Goal: Find contact information: Find contact information

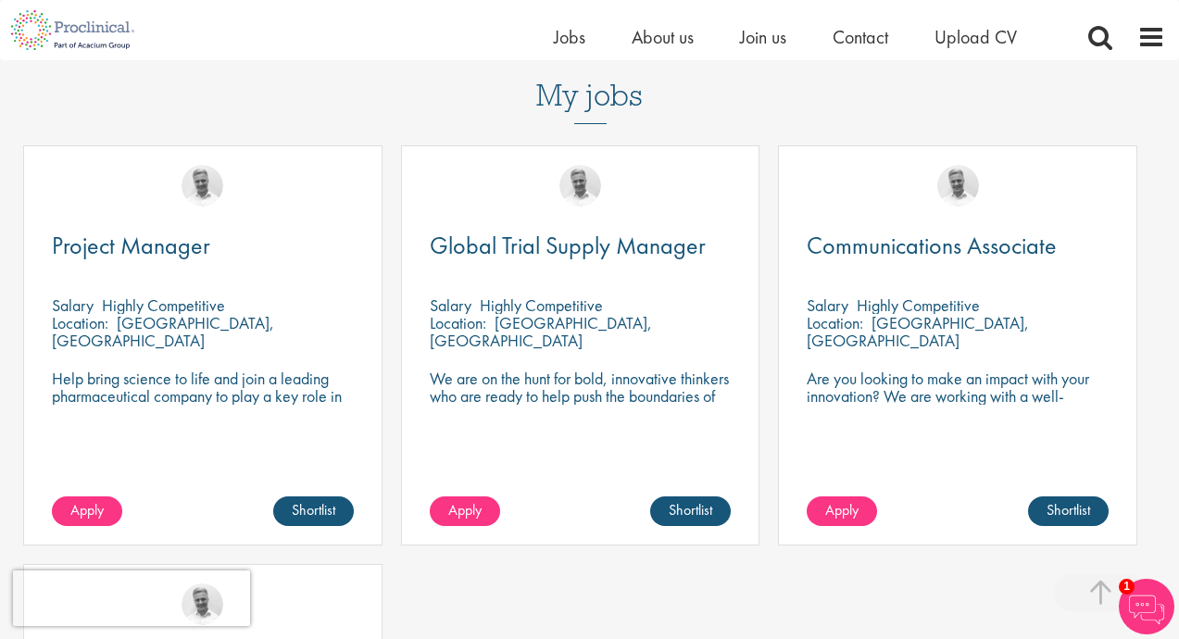
scroll to position [782, 0]
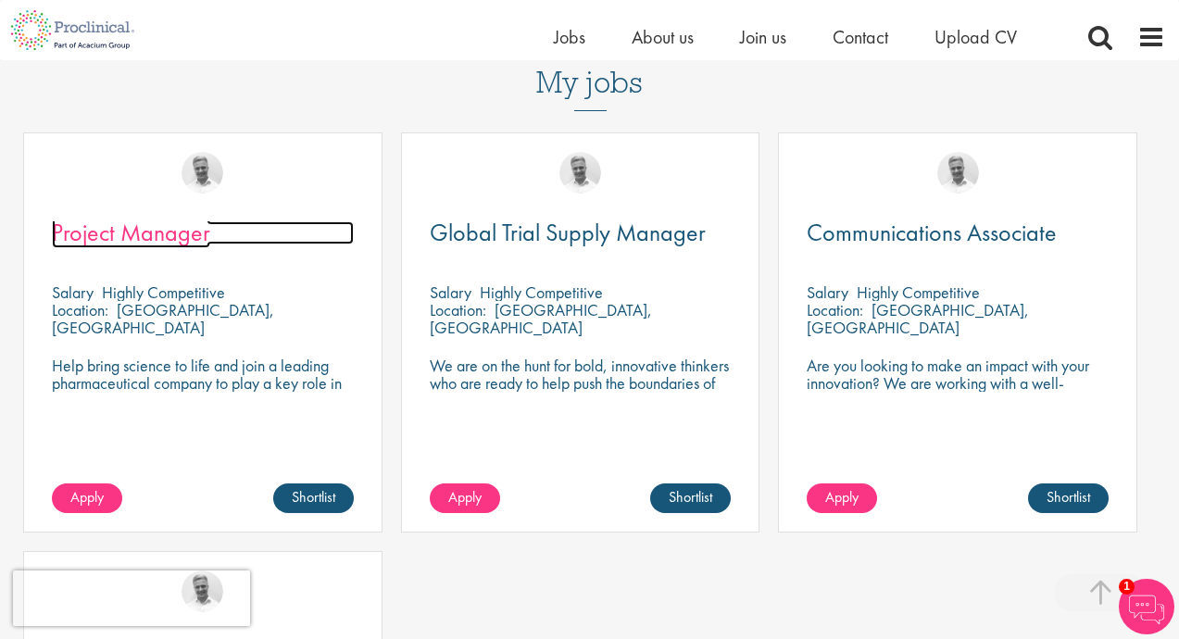
click at [126, 217] on span "Project Manager" at bounding box center [131, 232] width 158 height 31
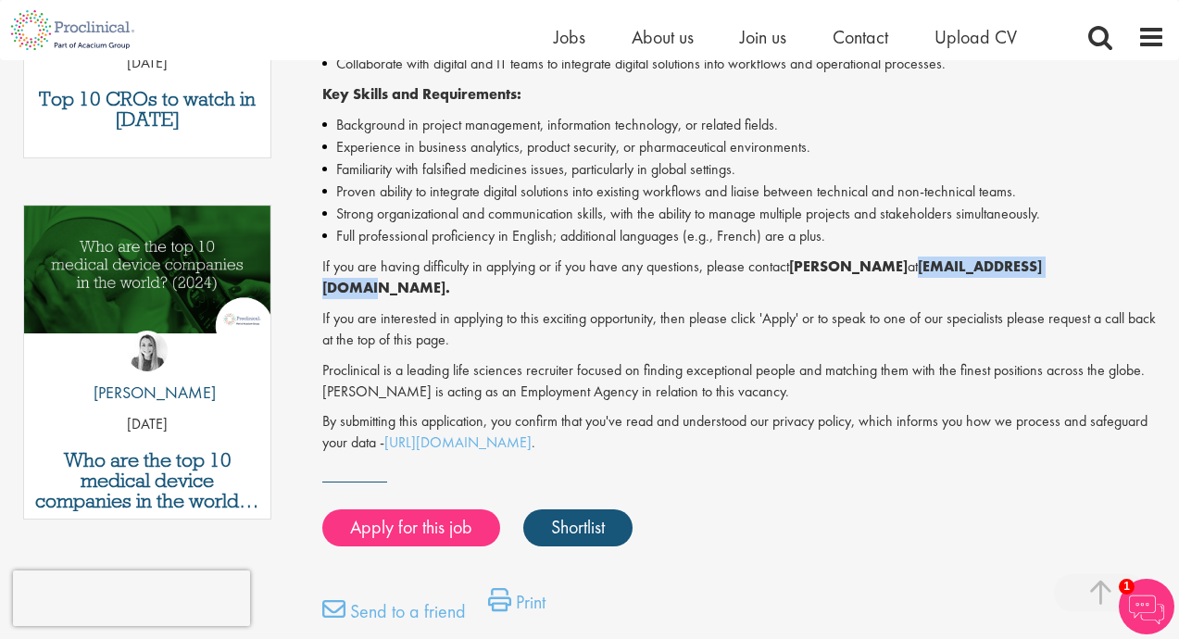
drag, startPoint x: 1024, startPoint y: 265, endPoint x: 875, endPoint y: 269, distance: 149.2
click at [875, 269] on strong "j.bye@proclinical.com." at bounding box center [681, 276] width 719 height 41
copy strong "j.bye@proclinical.com"
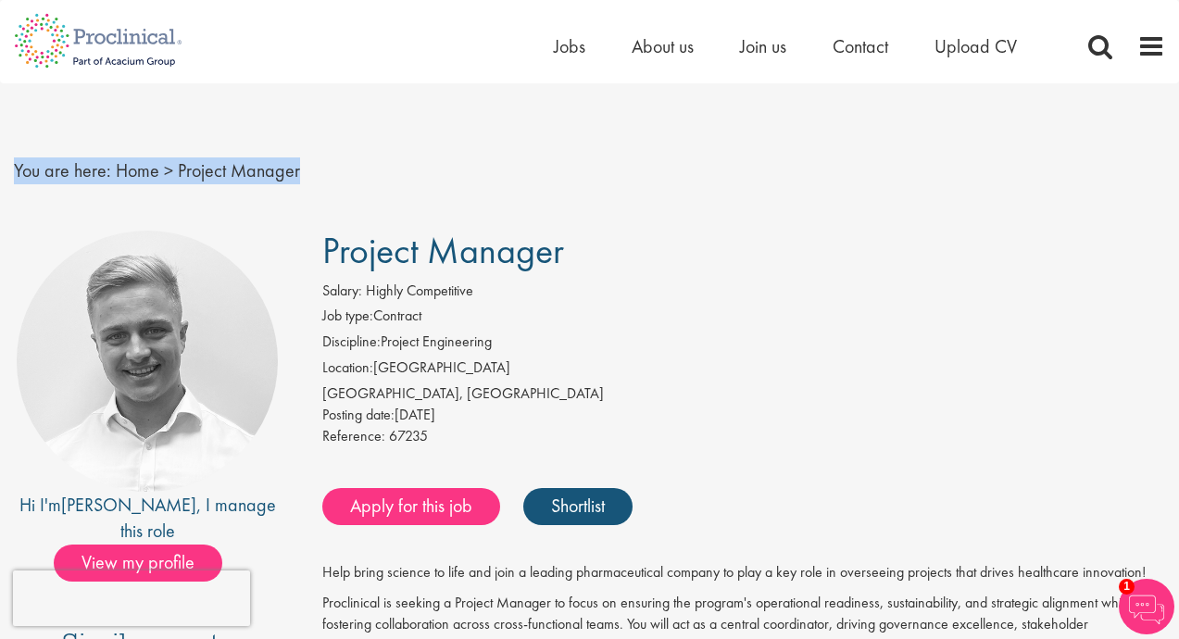
click at [335, 171] on div "You are here: Home > Project Manager" at bounding box center [589, 152] width 1179 height 138
click at [736, 240] on h1 "Project Manager" at bounding box center [743, 251] width 843 height 41
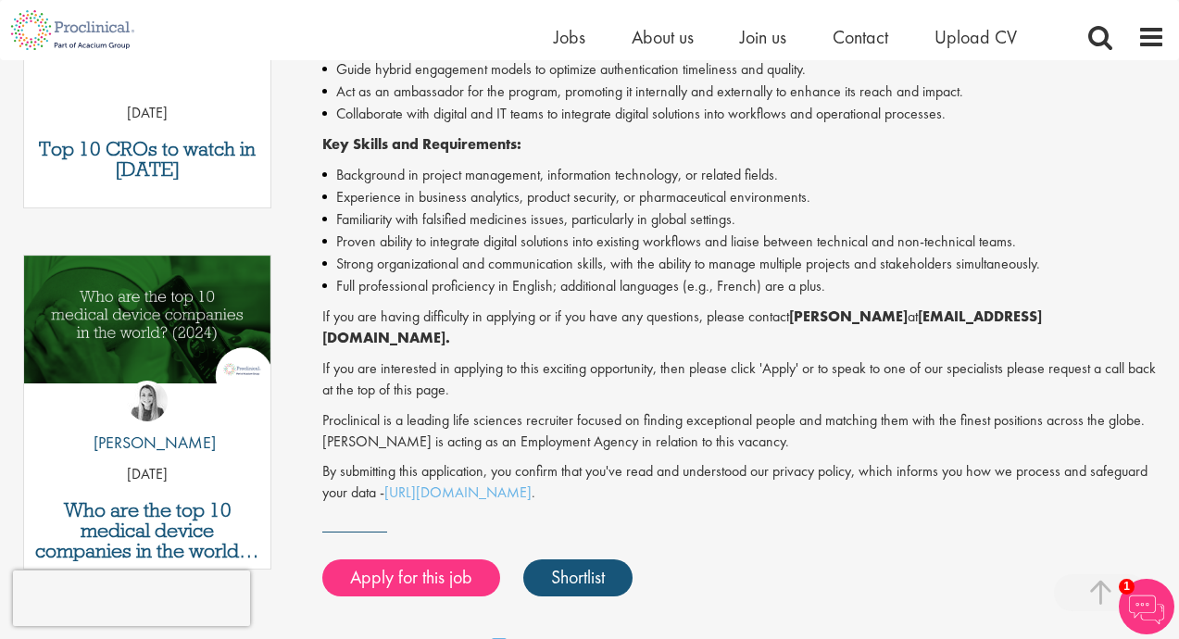
scroll to position [794, 0]
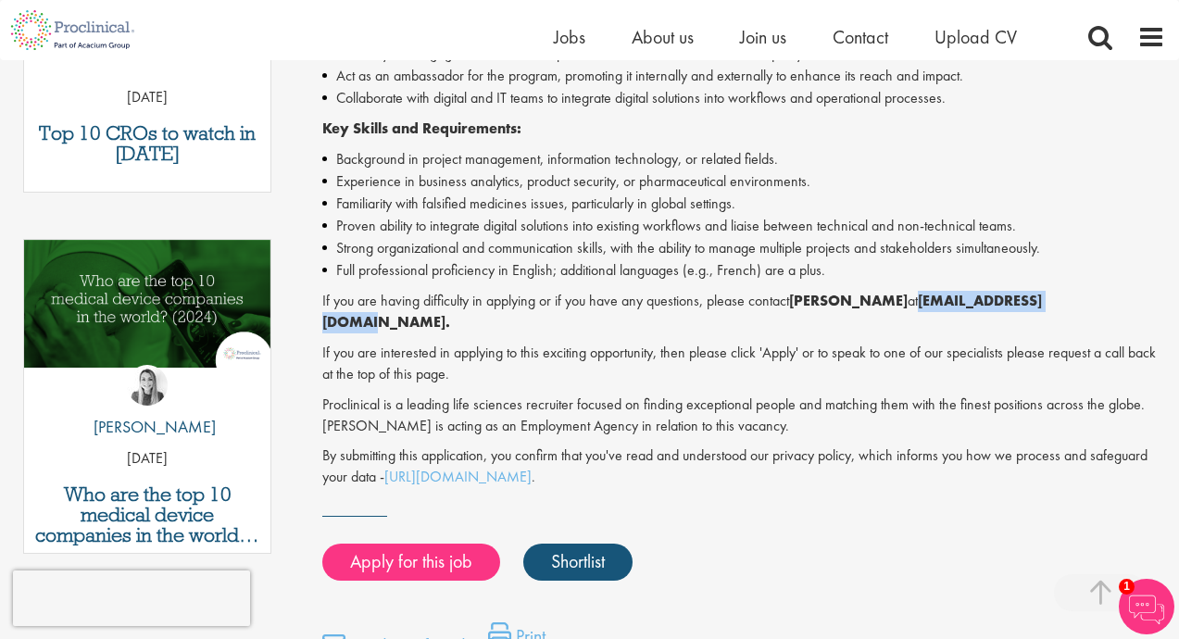
drag, startPoint x: 1023, startPoint y: 298, endPoint x: 878, endPoint y: 306, distance: 145.6
click at [878, 306] on strong "j.bye@proclinical.com." at bounding box center [681, 311] width 719 height 41
copy strong "j.bye@proclinical.com"
